Goal: Obtain resource: Obtain resource

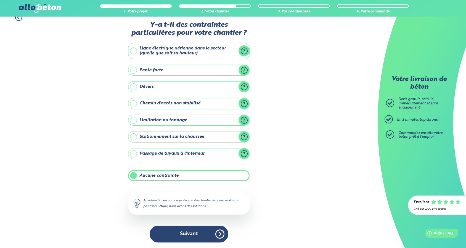
click at [209, 233] on button "Suivant" at bounding box center [189, 234] width 79 height 17
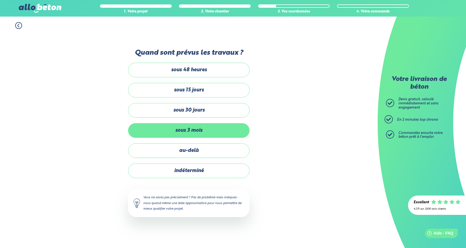
click at [196, 130] on label "sous 3 mois" at bounding box center [189, 130] width 122 height 15
click at [0, 0] on input "sous 3 mois" at bounding box center [0, 0] width 0 height 0
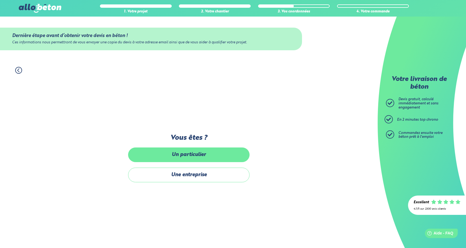
click at [190, 158] on label "Un particulier" at bounding box center [189, 155] width 122 height 15
click at [0, 0] on input "Un particulier" at bounding box center [0, 0] width 0 height 0
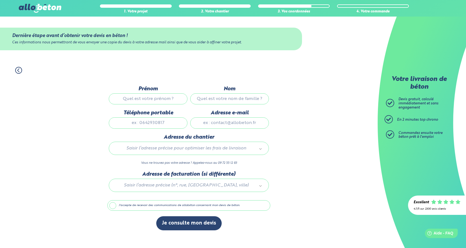
click at [161, 99] on input "Prénom" at bounding box center [148, 98] width 79 height 11
type input "[PERSON_NAME]"
type input "kuentz"
type input "0765749188"
type input "[EMAIL_ADDRESS][DOMAIN_NAME]"
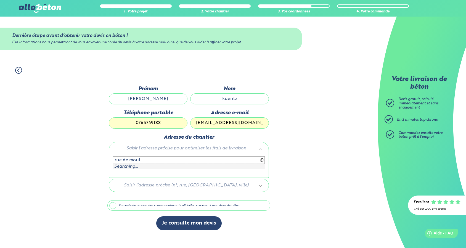
type input "[GEOGRAPHIC_DATA]"
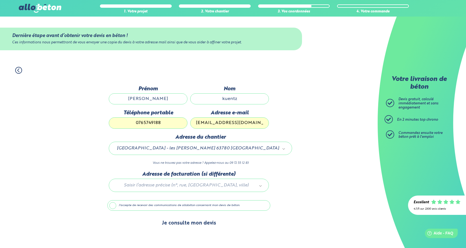
click at [176, 219] on button "Je consulte mon devis" at bounding box center [188, 223] width 65 height 14
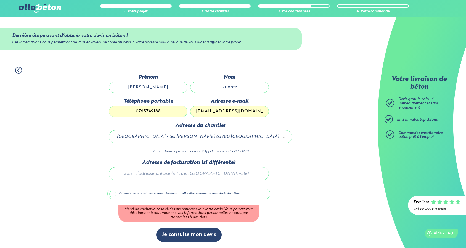
click at [142, 194] on label "J'accepte de recevoir des communications de allobéton concernant mon devis de b…" at bounding box center [188, 194] width 163 height 10
click at [0, 0] on input "J'accepte de recevoir des communications de allobéton concernant mon devis de b…" at bounding box center [0, 0] width 0 height 0
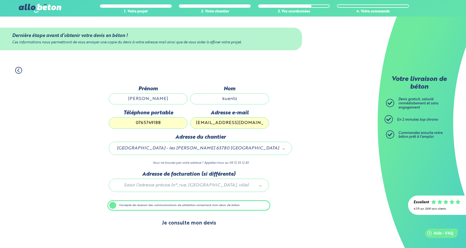
click at [178, 222] on button "Je consulte mon devis" at bounding box center [188, 223] width 65 height 14
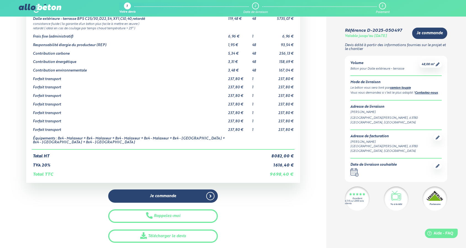
scroll to position [54, 0]
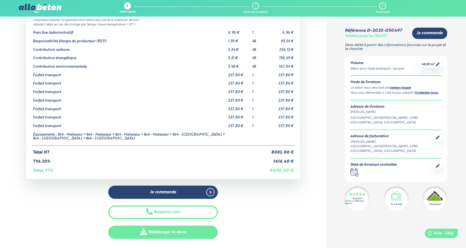
click at [175, 229] on link "Télécharger le devis" at bounding box center [163, 233] width 110 height 14
